Goal: Information Seeking & Learning: Learn about a topic

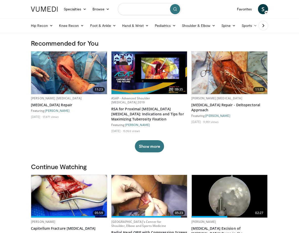
click at [142, 9] on input "Search topics, interventions" at bounding box center [149, 9] width 63 height 12
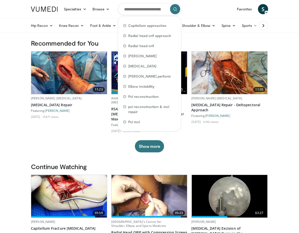
click at [141, 36] on span "Radial head orif approach" at bounding box center [149, 35] width 43 height 5
type input "**********"
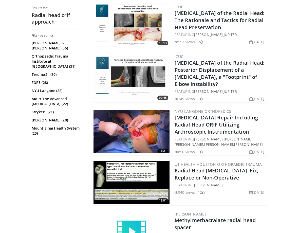
scroll to position [154, 0]
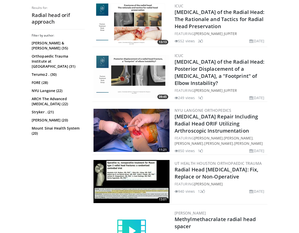
click at [130, 172] on img at bounding box center [132, 181] width 76 height 43
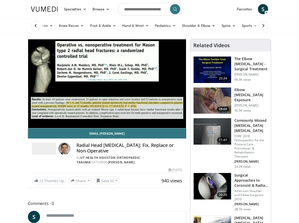
click at [79, 69] on div "10 seconds Tap to unmute" at bounding box center [107, 83] width 158 height 89
click at [87, 83] on div "Video Player" at bounding box center [107, 84] width 95 height 10
click at [71, 101] on div "10 seconds Tap to unmute" at bounding box center [107, 83] width 158 height 89
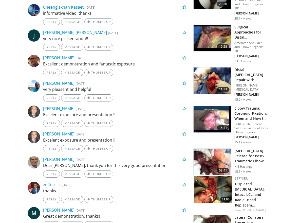
scroll to position [242, 0]
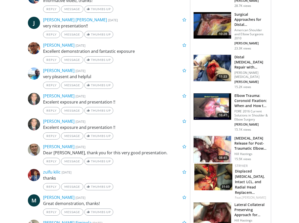
click at [221, 178] on img at bounding box center [214, 177] width 38 height 27
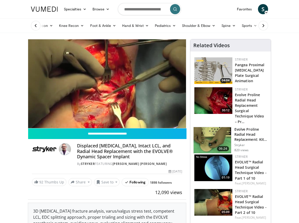
click at [60, 81] on icon "Video Player" at bounding box center [65, 84] width 14 height 14
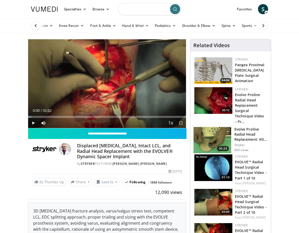
click at [158, 9] on input "Search topics, interventions" at bounding box center [149, 9] width 63 height 12
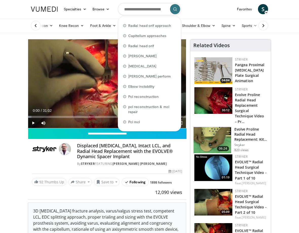
click at [133, 47] on span "Radial head orif" at bounding box center [141, 45] width 26 height 5
type input "**********"
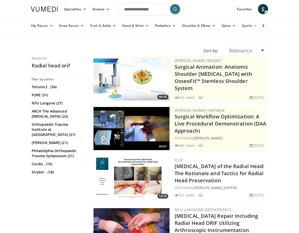
click at [129, 190] on img at bounding box center [132, 178] width 76 height 43
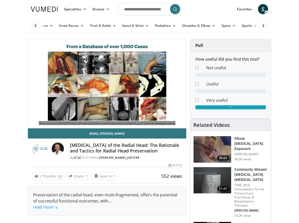
click at [108, 87] on icon "Video Player" at bounding box center [107, 84] width 14 height 14
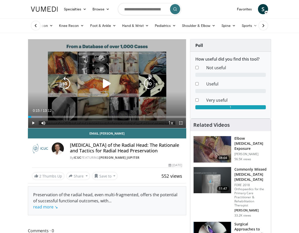
click at [105, 83] on icon "Video Player" at bounding box center [107, 84] width 14 height 14
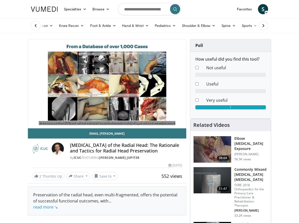
click at [172, 96] on div "10 seconds Tap to unmute" at bounding box center [107, 83] width 158 height 89
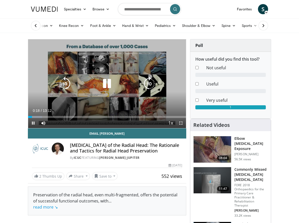
click at [167, 97] on div "10 seconds Tap to unmute" at bounding box center [107, 83] width 158 height 89
